Goal: Obtain resource: Download file/media

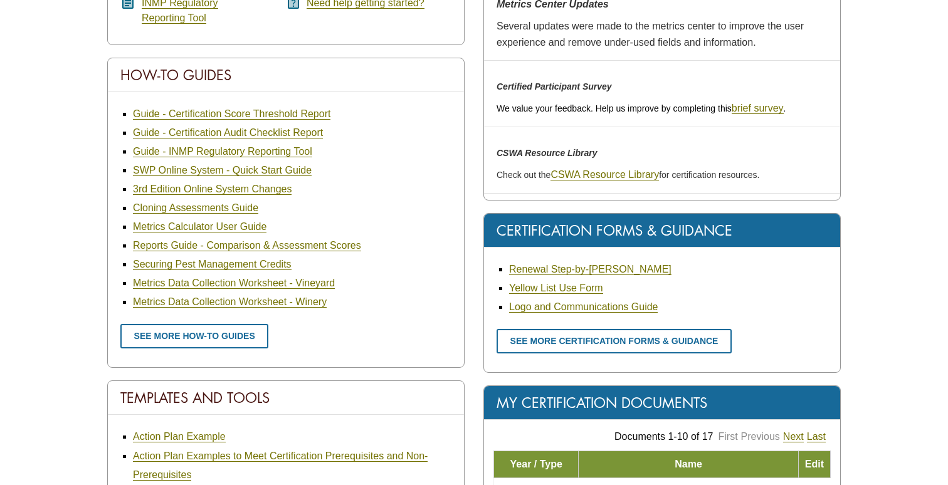
scroll to position [434, 0]
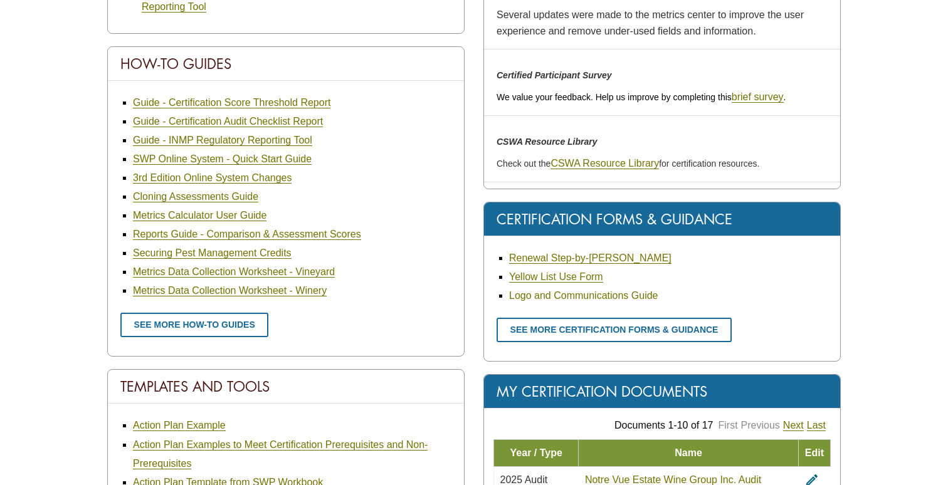
click at [561, 293] on link "Logo and Communications Guide" at bounding box center [583, 295] width 149 height 11
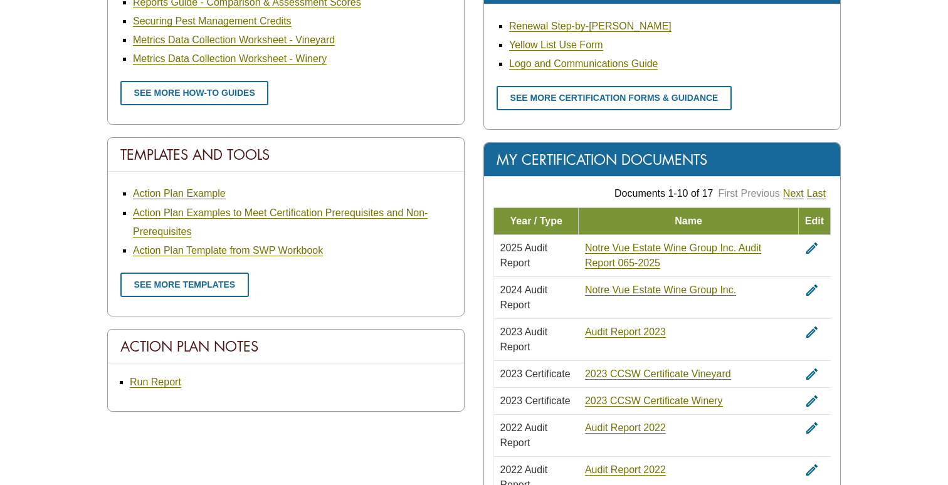
scroll to position [628, 0]
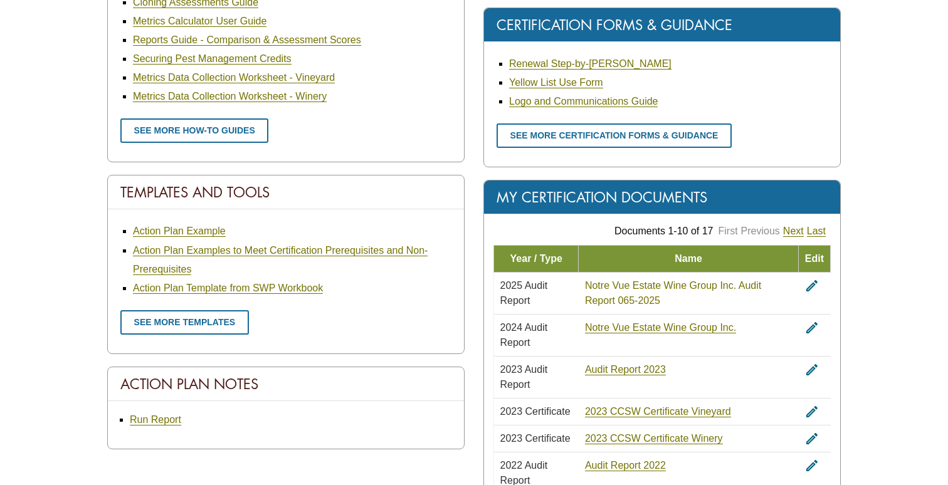
click at [661, 280] on link "Notre Vue Estate Wine Group Inc. Audit Report 065-2025" at bounding box center [673, 293] width 176 height 26
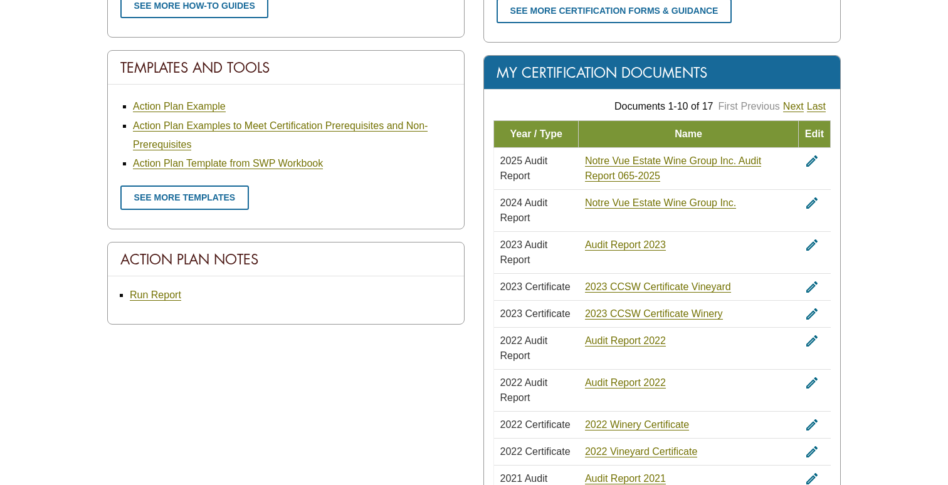
scroll to position [751, 0]
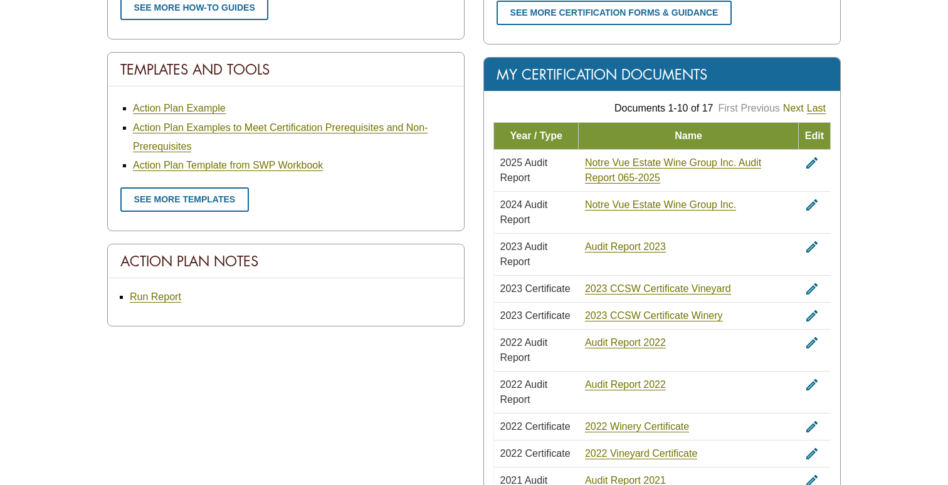
click at [791, 106] on link "Next" at bounding box center [793, 108] width 21 height 11
click at [793, 103] on link "Next" at bounding box center [793, 108] width 21 height 11
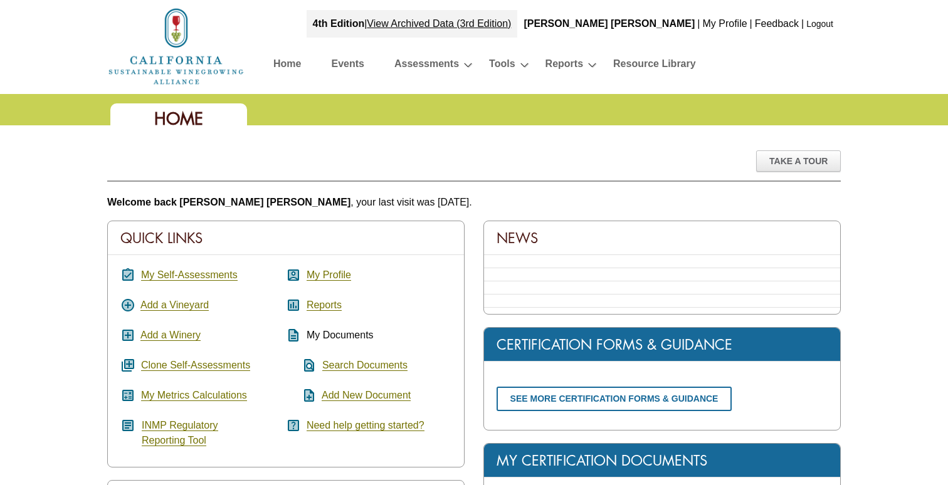
scroll to position [450, 0]
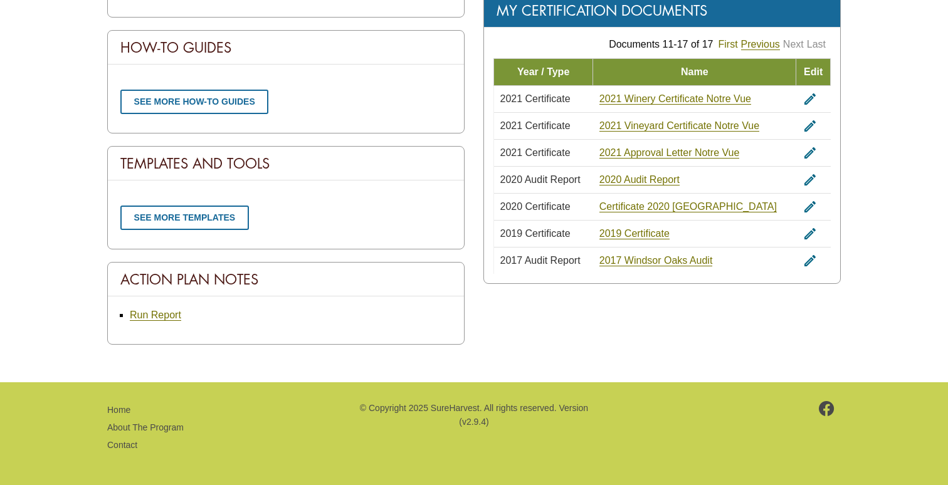
click at [726, 44] on link "First" at bounding box center [727, 44] width 19 height 11
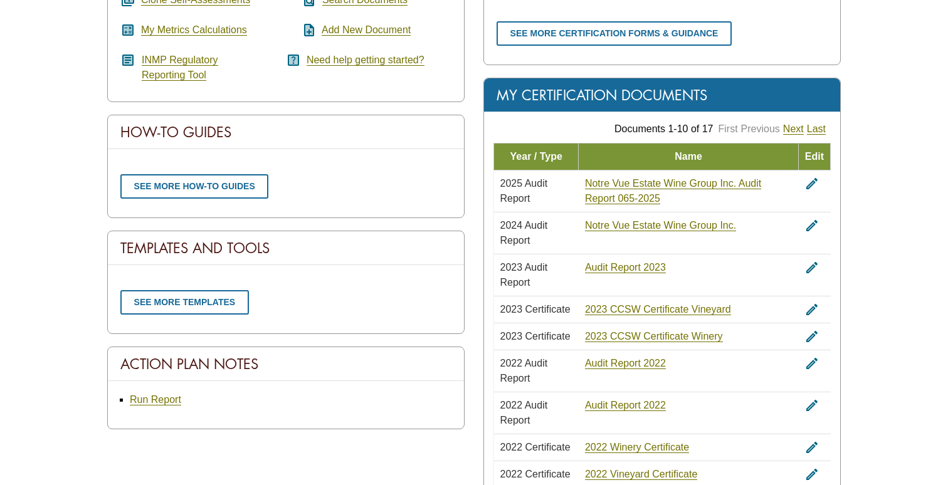
scroll to position [367, 0]
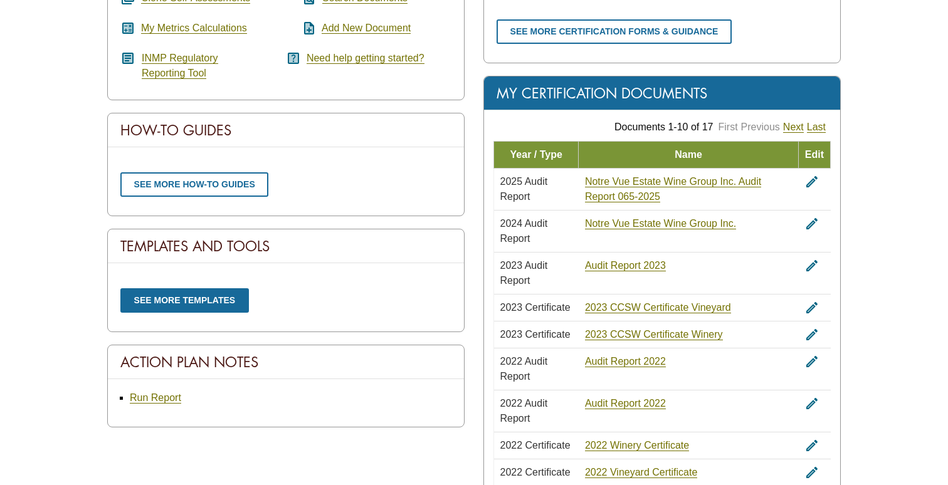
click at [204, 300] on link "See more templates" at bounding box center [184, 300] width 128 height 24
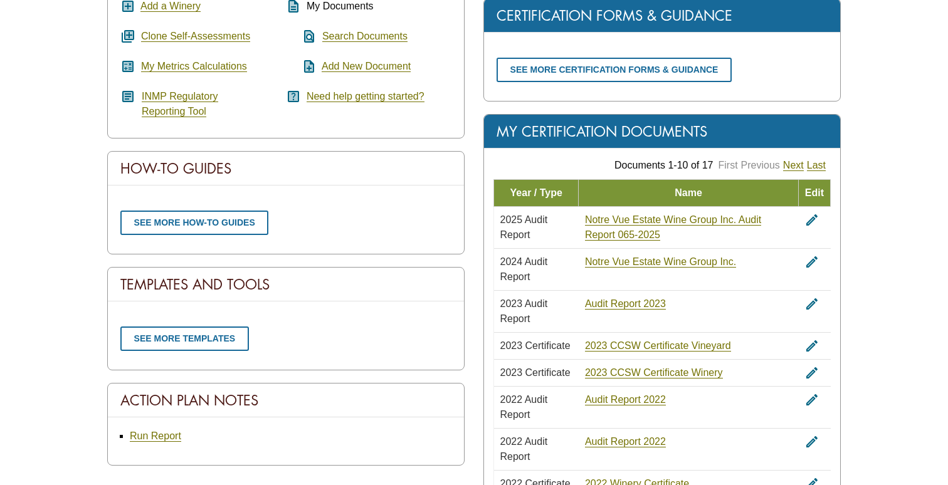
scroll to position [339, 0]
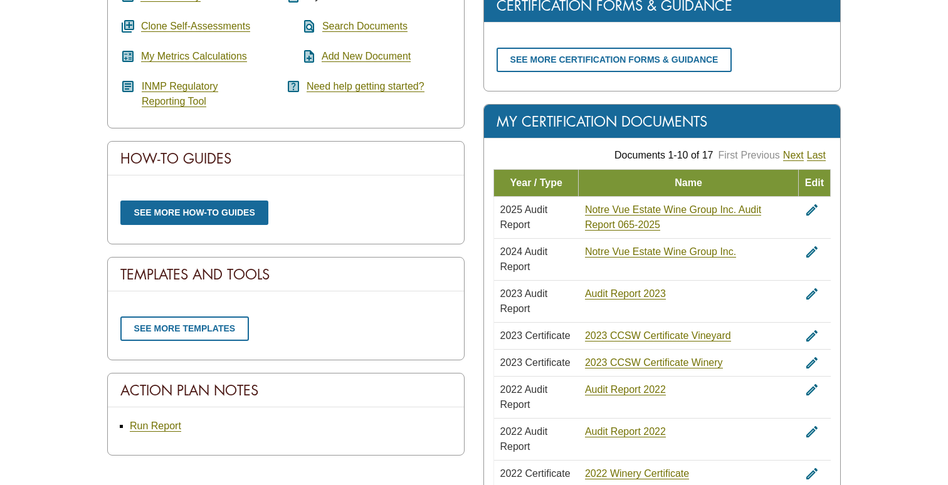
click at [203, 212] on link "See more how-to guides" at bounding box center [194, 213] width 148 height 24
